Goal: Information Seeking & Learning: Learn about a topic

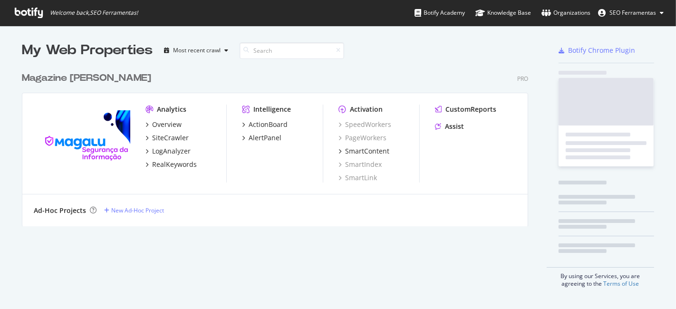
scroll to position [301, 660]
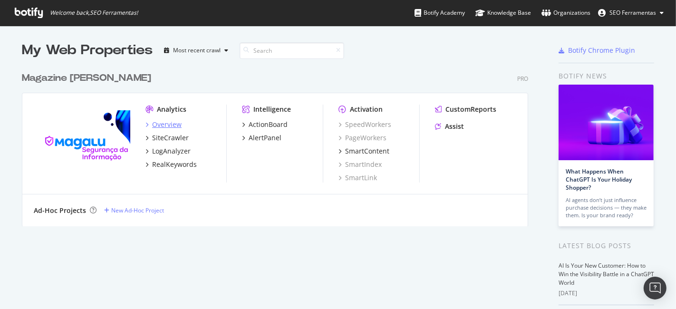
click at [146, 126] on icon "grid" at bounding box center [147, 124] width 3 height 5
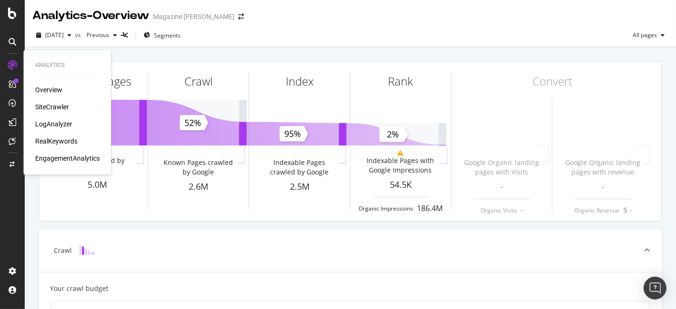
click at [57, 109] on div "SiteCrawler" at bounding box center [52, 107] width 34 height 10
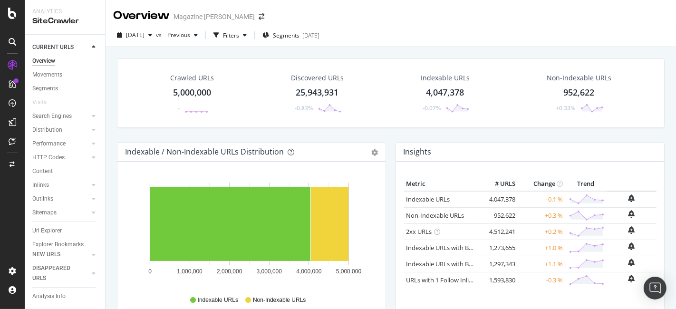
click at [196, 87] on div "5,000,000" at bounding box center [192, 93] width 38 height 12
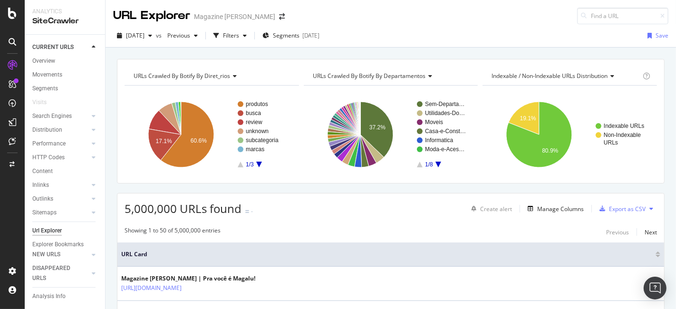
click at [176, 79] on div "URLs Crawled By Botify By diret_rios" at bounding box center [211, 76] width 159 height 15
click at [313, 70] on div "URLs Crawled By Botify By departamentos" at bounding box center [390, 76] width 159 height 15
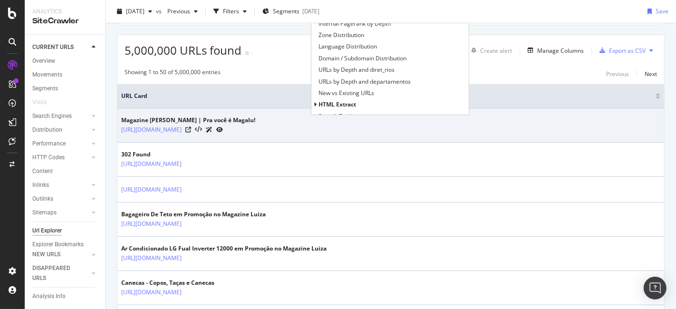
scroll to position [53, 0]
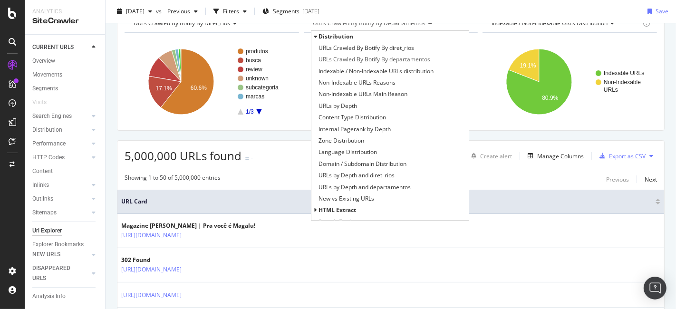
click at [288, 155] on div "5,000,000 URLs found - Create alert Manage Columns Export as CSV" at bounding box center [390, 152] width 547 height 23
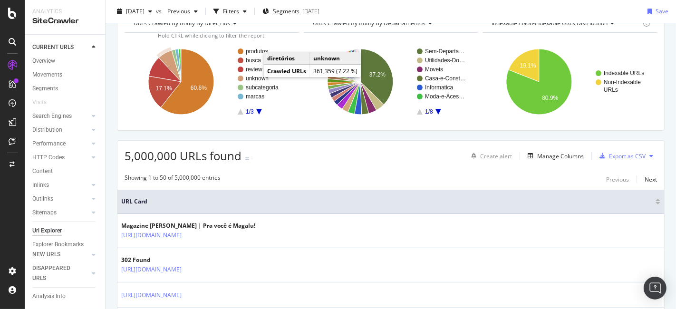
click at [257, 78] on text "unknown" at bounding box center [257, 78] width 23 height 7
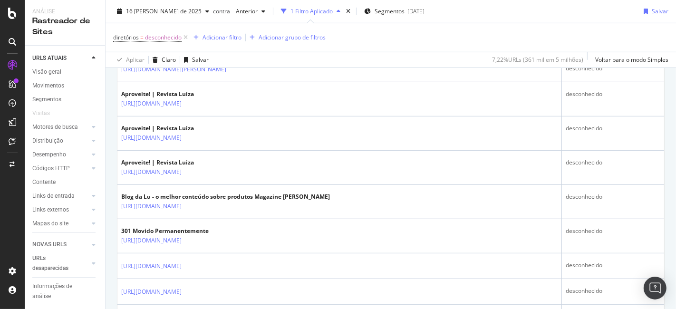
scroll to position [211, 0]
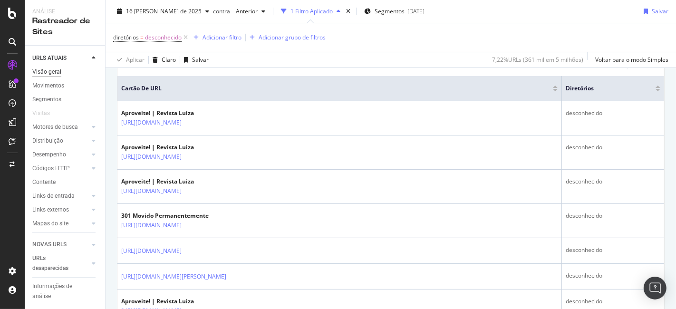
click at [44, 70] on font "Visão geral" at bounding box center [46, 72] width 29 height 7
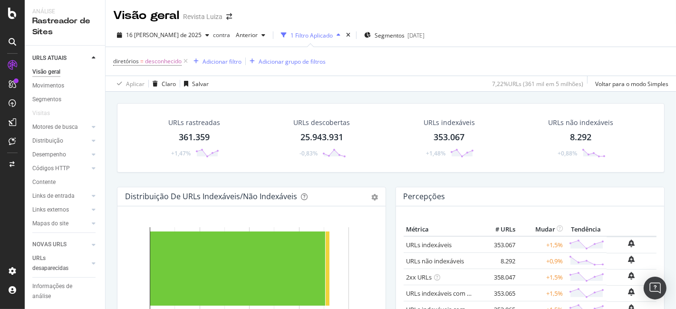
click at [199, 134] on font "361.359" at bounding box center [194, 136] width 31 height 11
click at [59, 86] on font "Movimentos" at bounding box center [48, 85] width 32 height 7
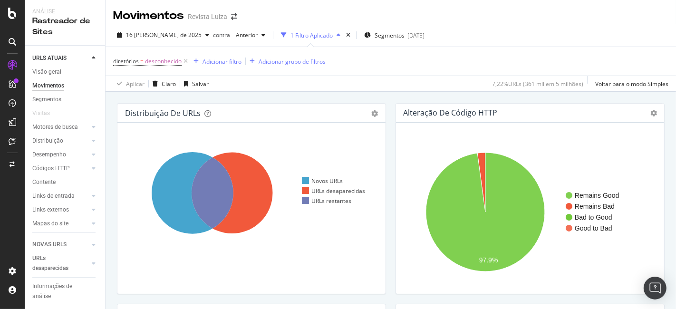
click at [313, 230] on ul "Novos URLs URLs desaparecidas URLs restantes" at bounding box center [340, 191] width 76 height 106
click at [154, 116] on font "Distribuição de URLs" at bounding box center [163, 113] width 76 height 10
click at [352, 135] on div "Mantenha CTRL pressionado enquanto clica para filtrar o relatório. Novos URLs U…" at bounding box center [251, 208] width 268 height 171
click at [338, 213] on ul "Novos URLs URLs desaparecidas URLs restantes" at bounding box center [340, 191] width 76 height 106
drag, startPoint x: 151, startPoint y: 209, endPoint x: 159, endPoint y: 208, distance: 8.6
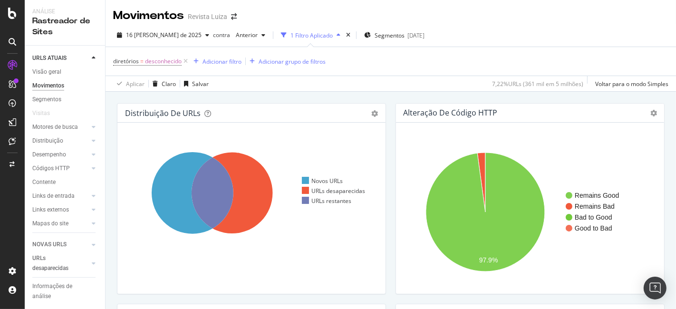
click at [152, 209] on icon at bounding box center [213, 193] width 177 height 110
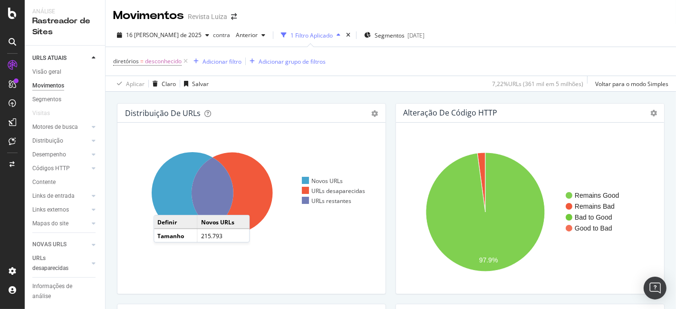
click at [163, 205] on icon at bounding box center [193, 193] width 82 height 82
